Goal: Find specific page/section: Find specific page/section

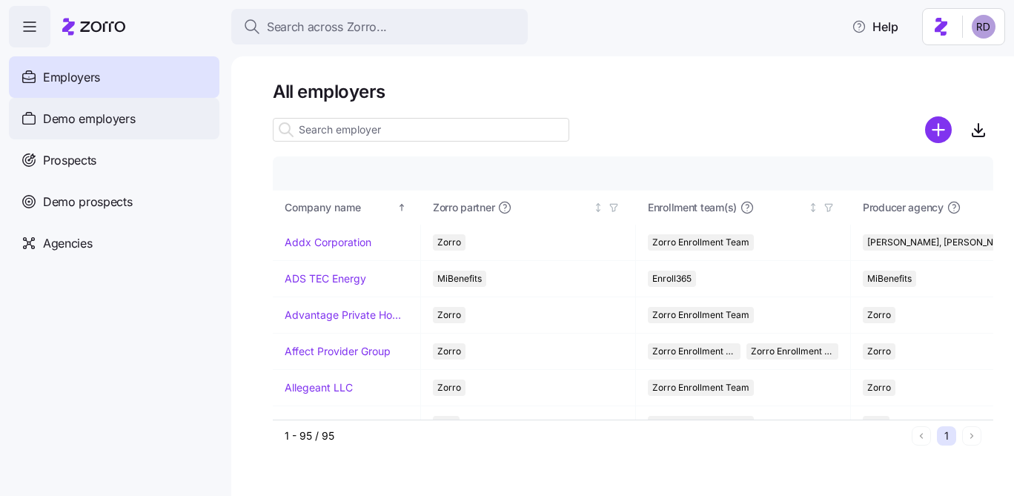
click at [127, 115] on span "Demo employers" at bounding box center [89, 119] width 93 height 19
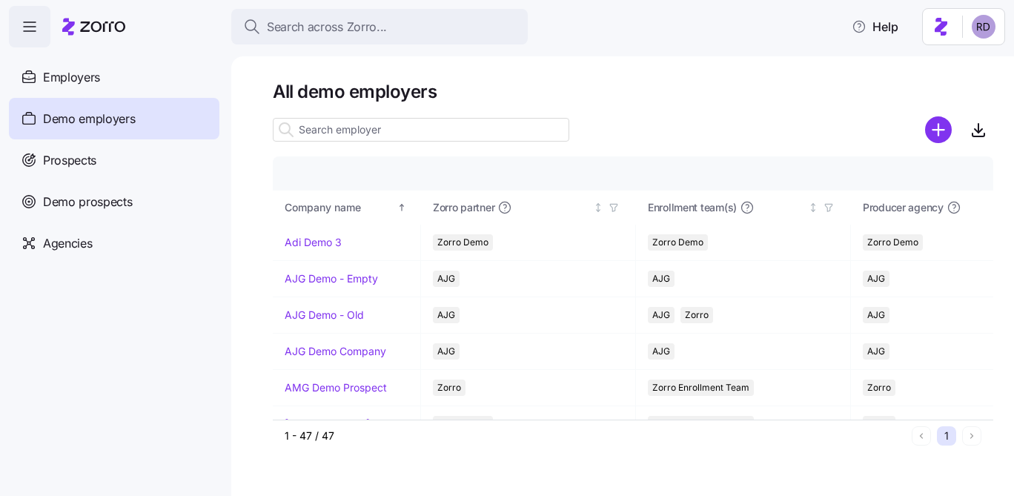
click at [351, 127] on input at bounding box center [421, 130] width 296 height 24
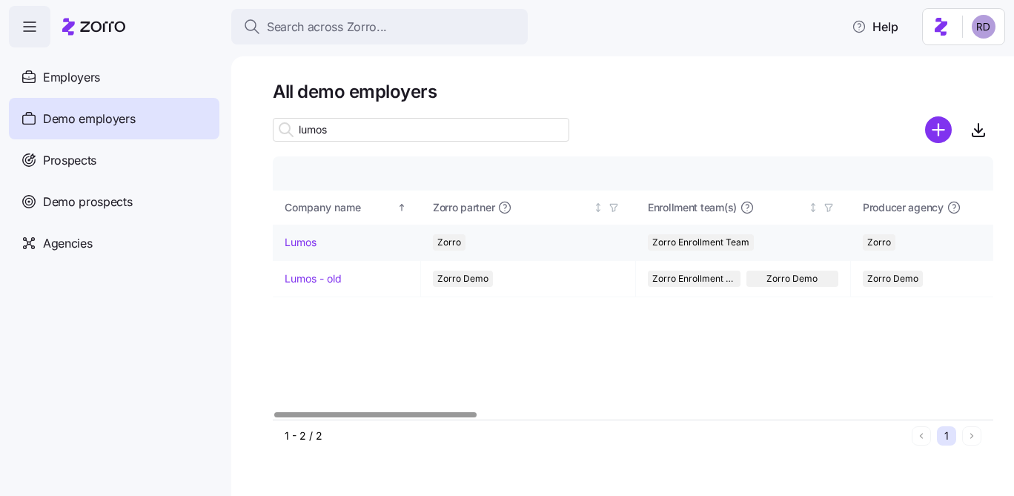
type input "lumos"
click at [307, 239] on link "Lumos" at bounding box center [301, 242] width 32 height 15
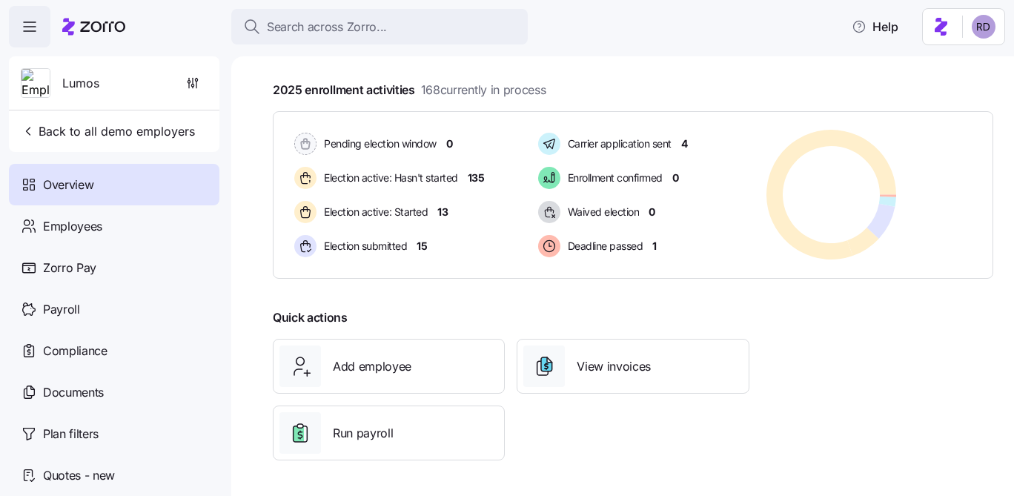
scroll to position [245, 0]
